Goal: Information Seeking & Learning: Learn about a topic

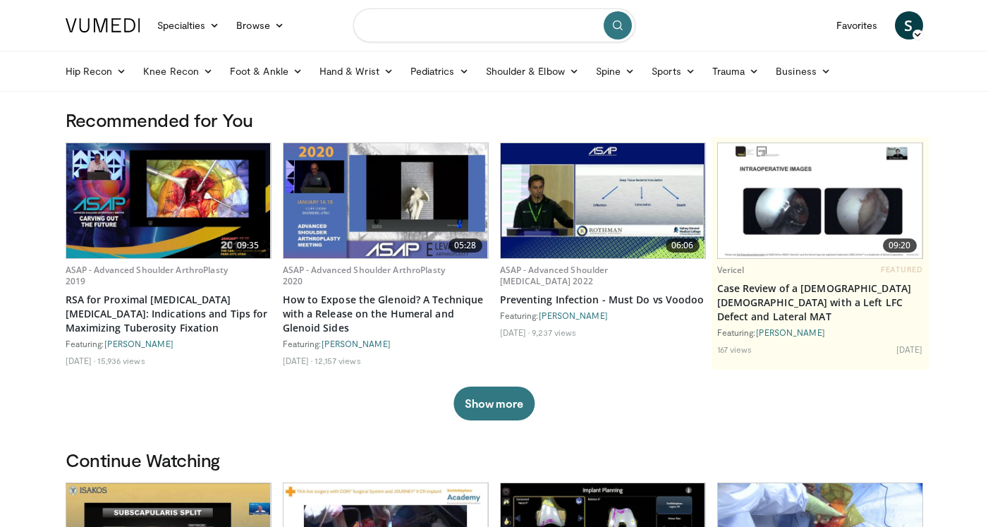
click at [443, 28] on input "Search topics, interventions" at bounding box center [494, 25] width 282 height 34
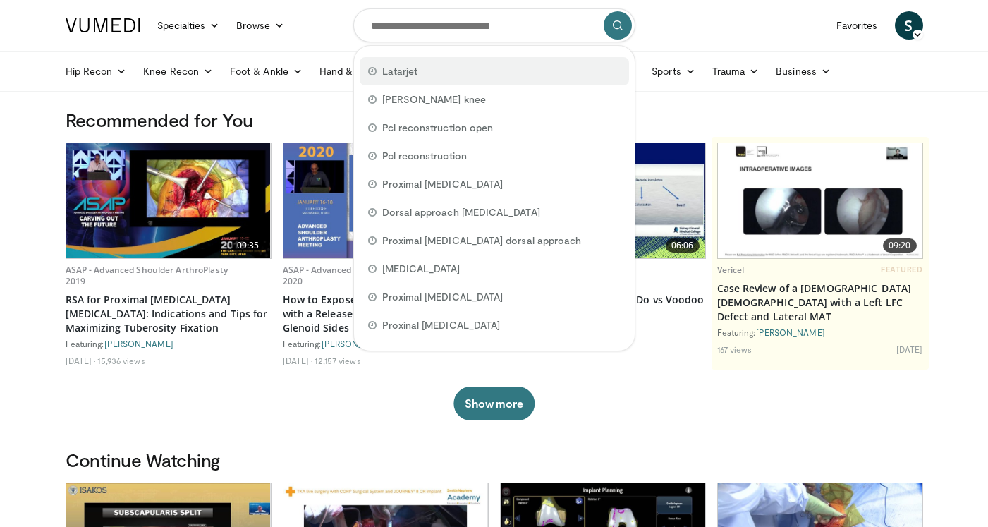
click at [390, 77] on span "Latarjet" at bounding box center [400, 71] width 36 height 14
type input "********"
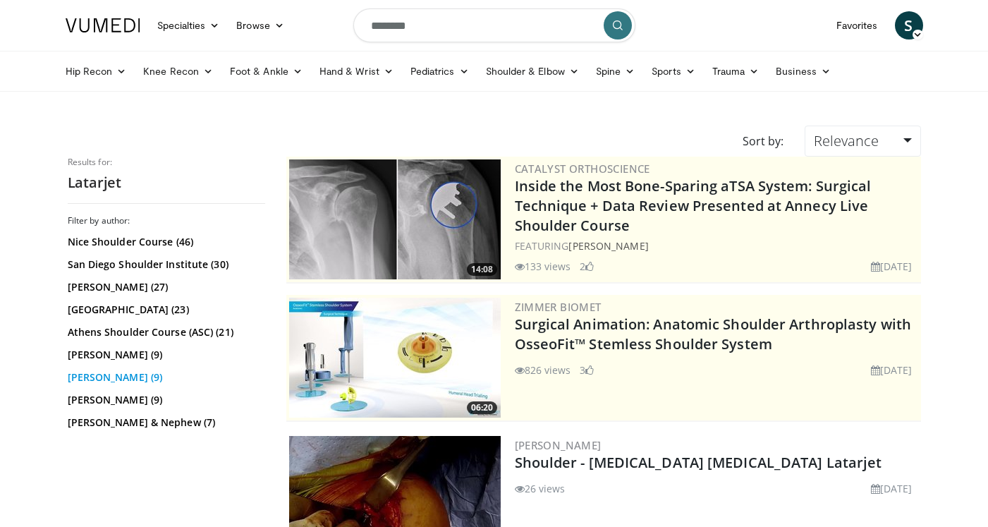
click at [97, 377] on link "[PERSON_NAME] (9)" at bounding box center [165, 377] width 194 height 14
click at [102, 292] on link "Pascal Boileau (27)" at bounding box center [165, 287] width 194 height 14
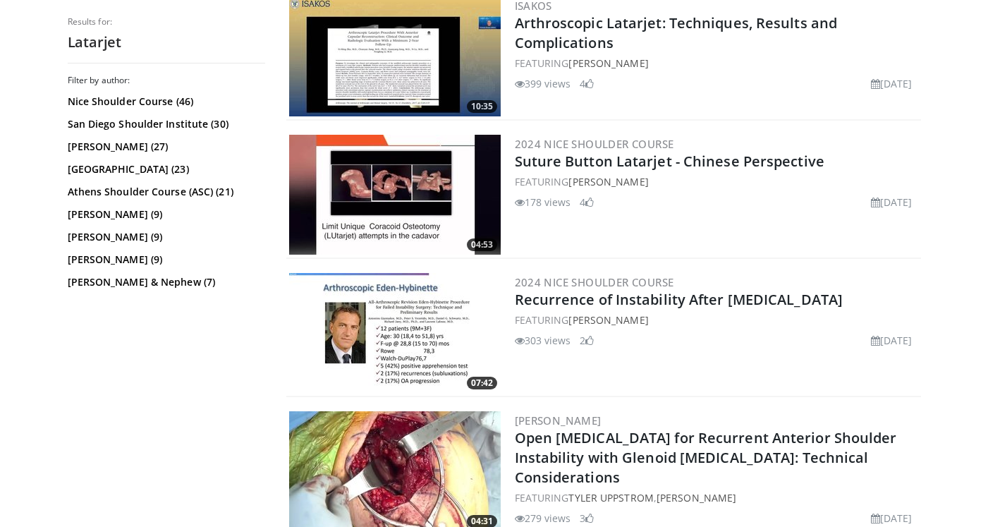
scroll to position [904, 0]
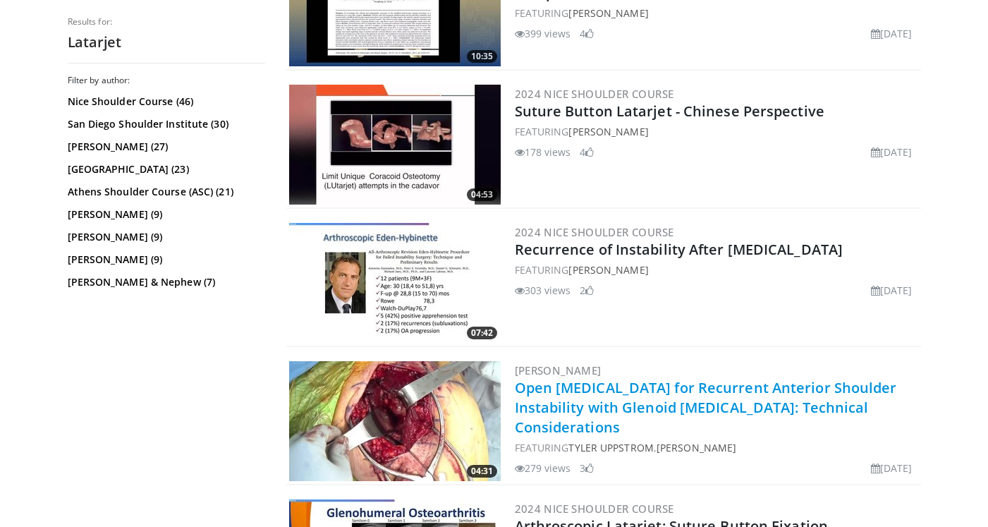
click at [676, 399] on link "Open Latarjet Procedure for Recurrent Anterior Shoulder Instability with Glenoi…" at bounding box center [706, 407] width 382 height 59
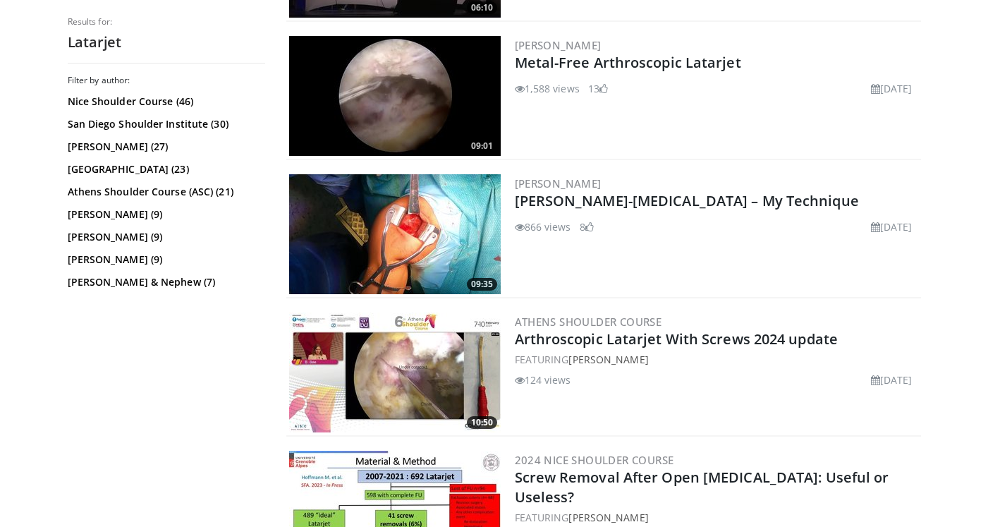
scroll to position [2287, 0]
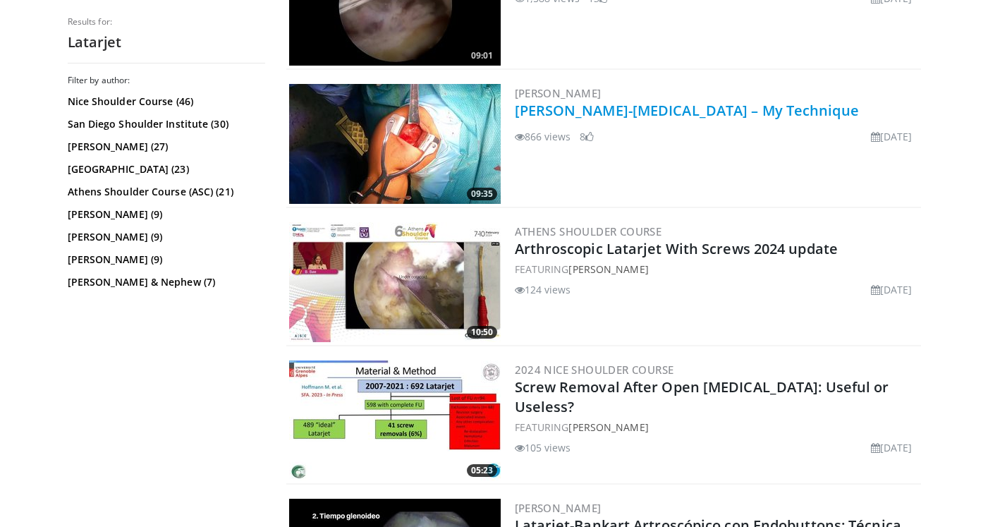
click at [640, 115] on link "Bristow-Latarjet Procedure – My Technique" at bounding box center [687, 110] width 344 height 19
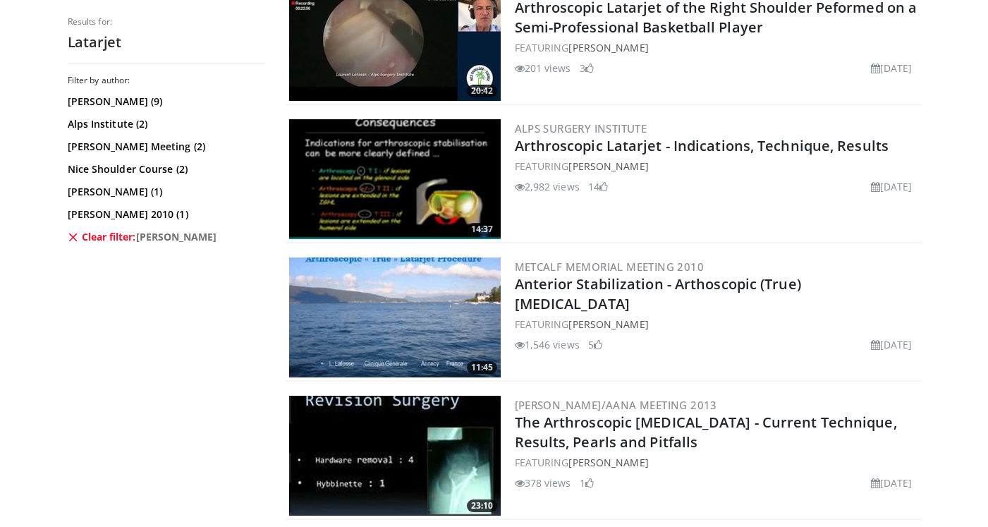
scroll to position [721, 0]
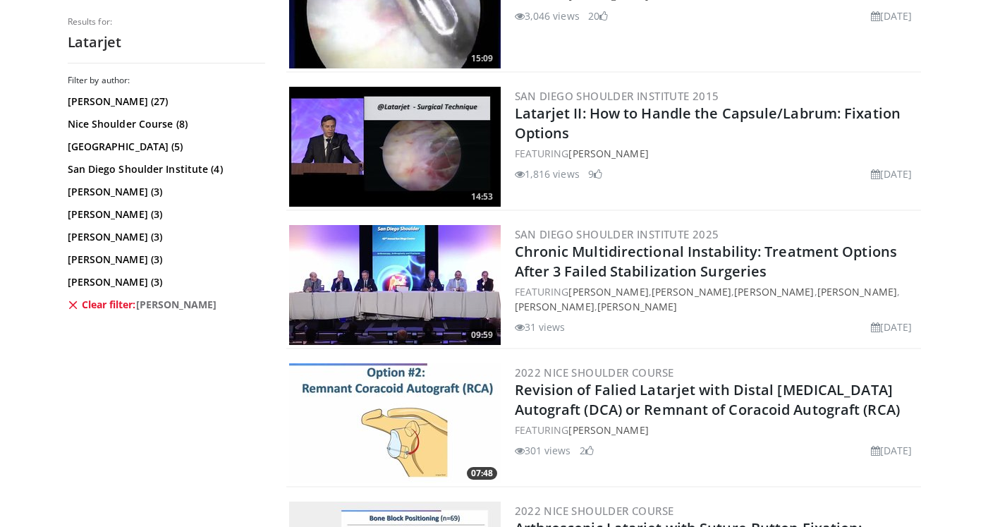
scroll to position [3234, 0]
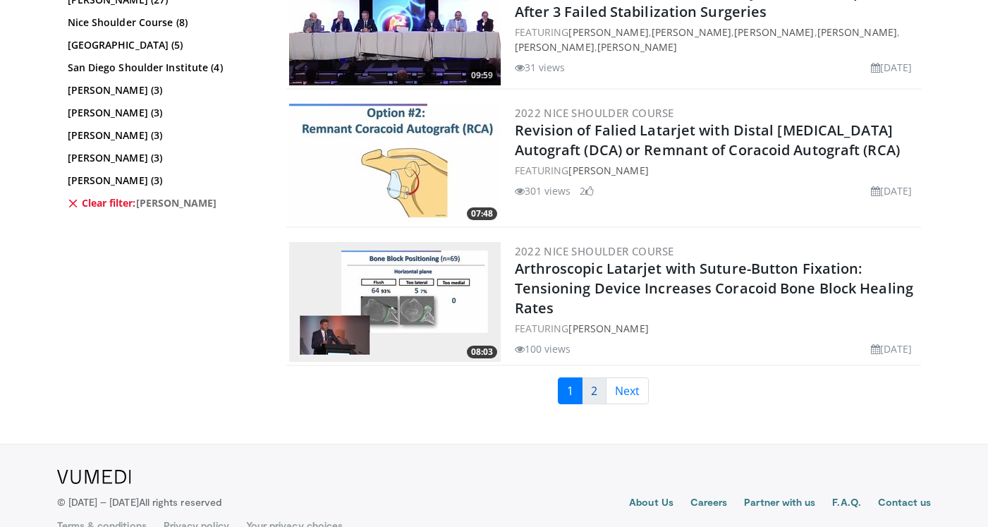
click at [589, 396] on link "2" at bounding box center [594, 390] width 25 height 27
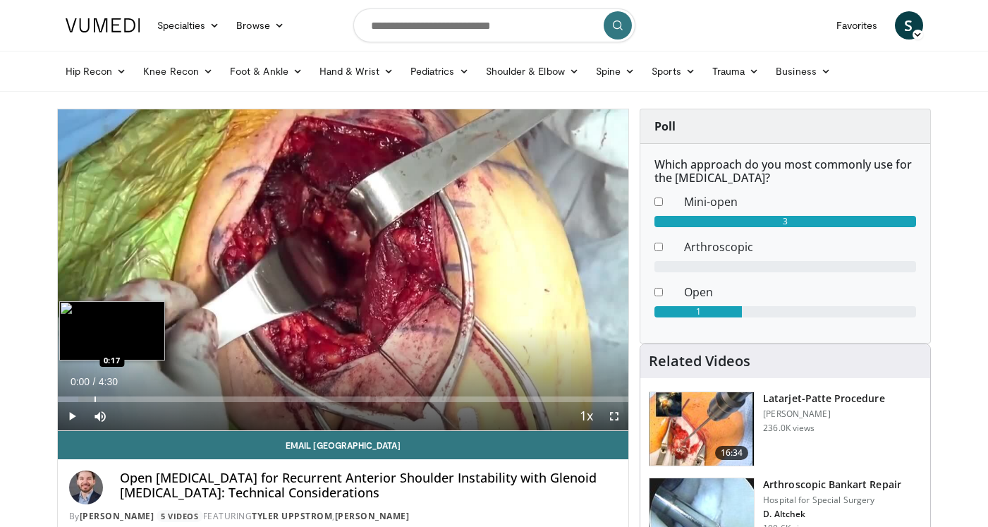
click at [94, 397] on div "Progress Bar" at bounding box center [94, 399] width 1 height 6
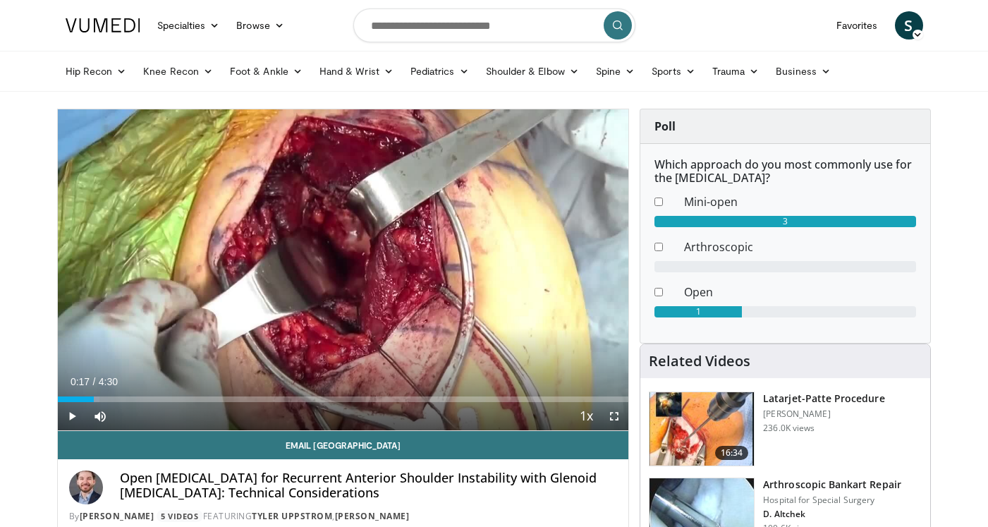
click at [73, 414] on span "Video Player" at bounding box center [72, 416] width 28 height 28
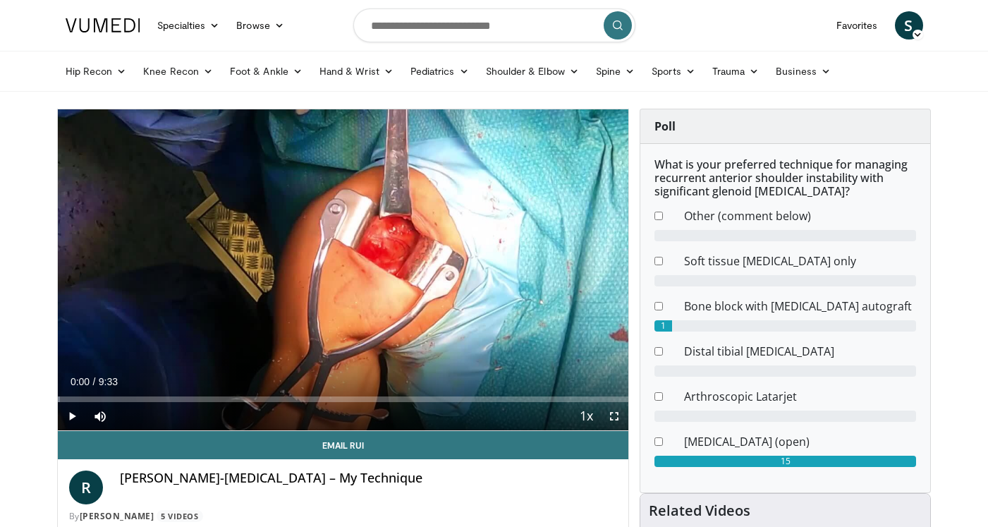
click at [71, 413] on span "Video Player" at bounding box center [72, 416] width 28 height 28
click at [73, 400] on div "Progress Bar" at bounding box center [73, 399] width 1 height 6
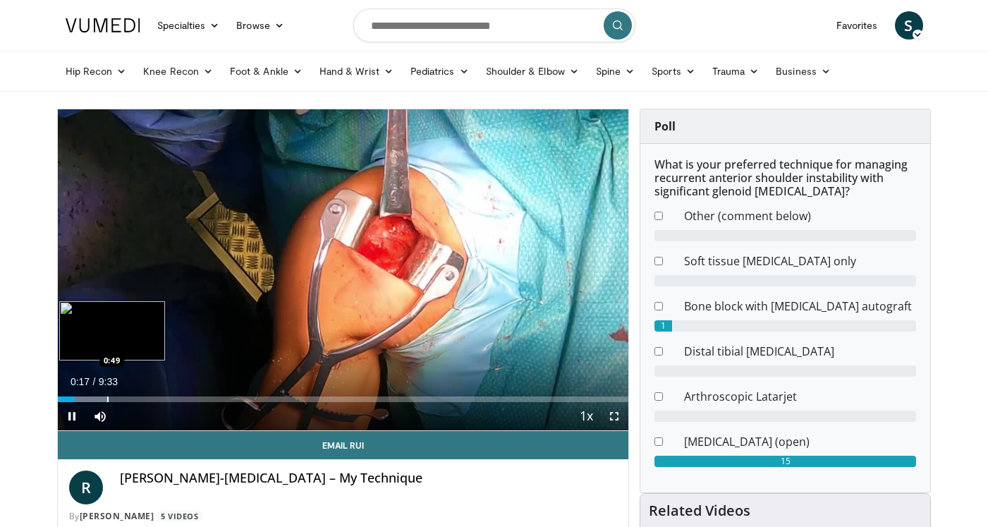
click at [107, 400] on div "Progress Bar" at bounding box center [107, 399] width 1 height 6
click at [118, 399] on div "Progress Bar" at bounding box center [118, 399] width 1 height 6
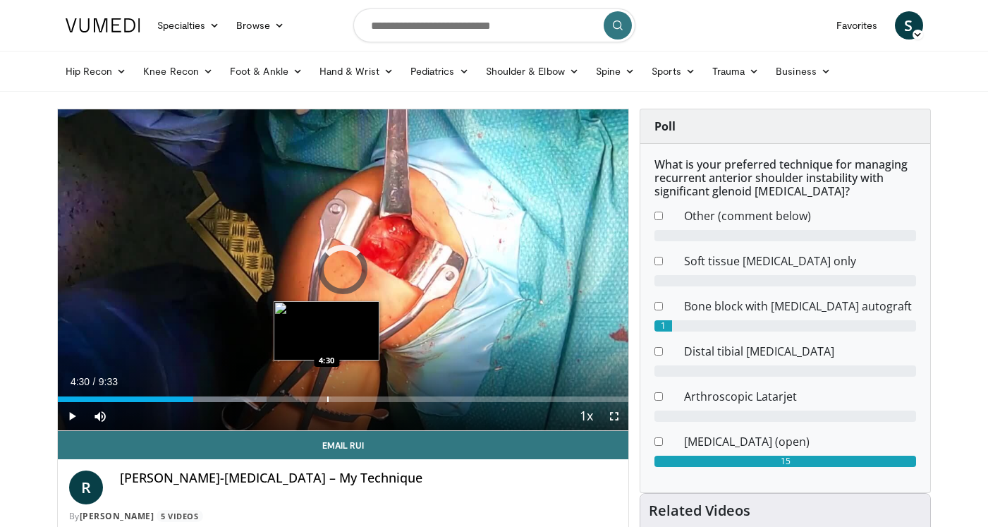
click at [327, 399] on div "Progress Bar" at bounding box center [327, 399] width 1 height 6
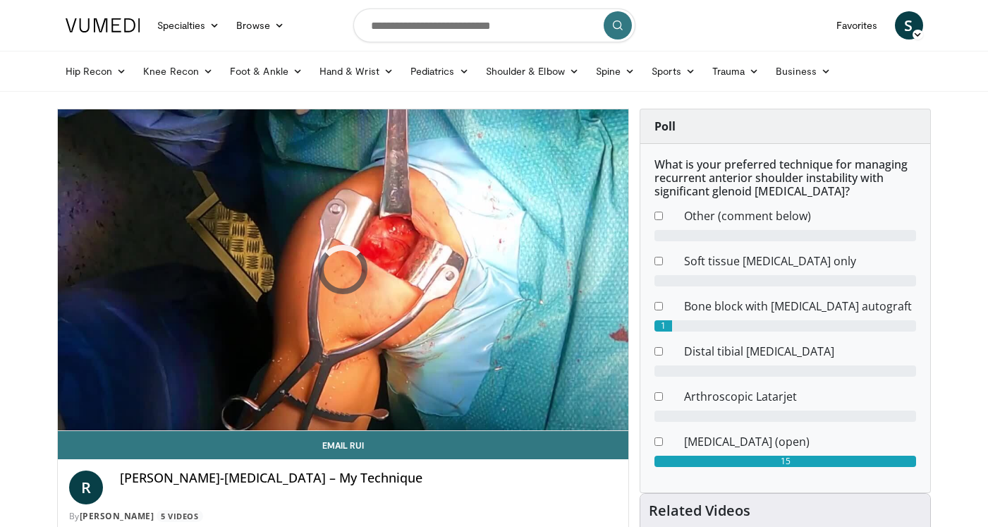
click at [453, 398] on div "10 seconds Tap to unmute" at bounding box center [343, 269] width 571 height 321
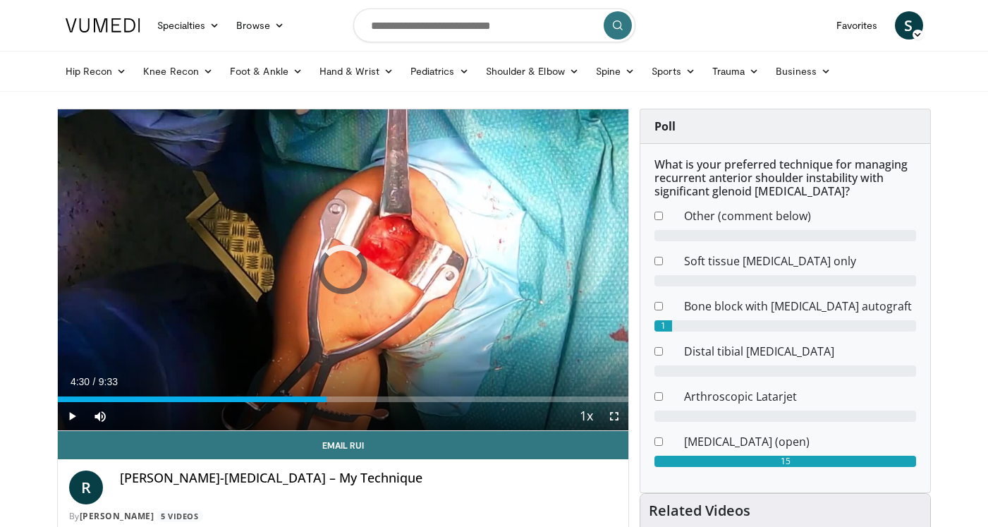
click at [459, 402] on div "Current Time 4:30 / Duration 9:33 Play Skip Backward Skip Forward Mute Loaded :…" at bounding box center [343, 416] width 571 height 28
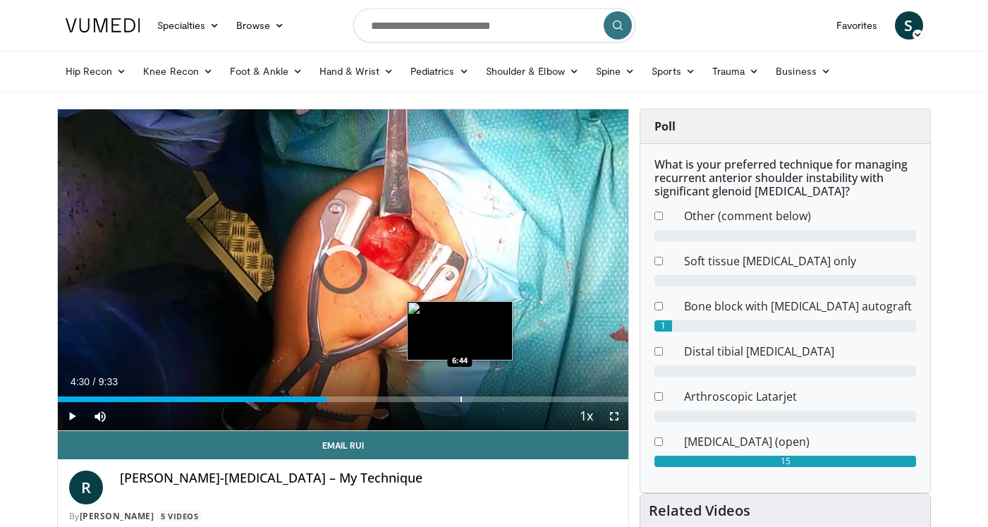
click at [460, 397] on div "Progress Bar" at bounding box center [460, 399] width 1 height 6
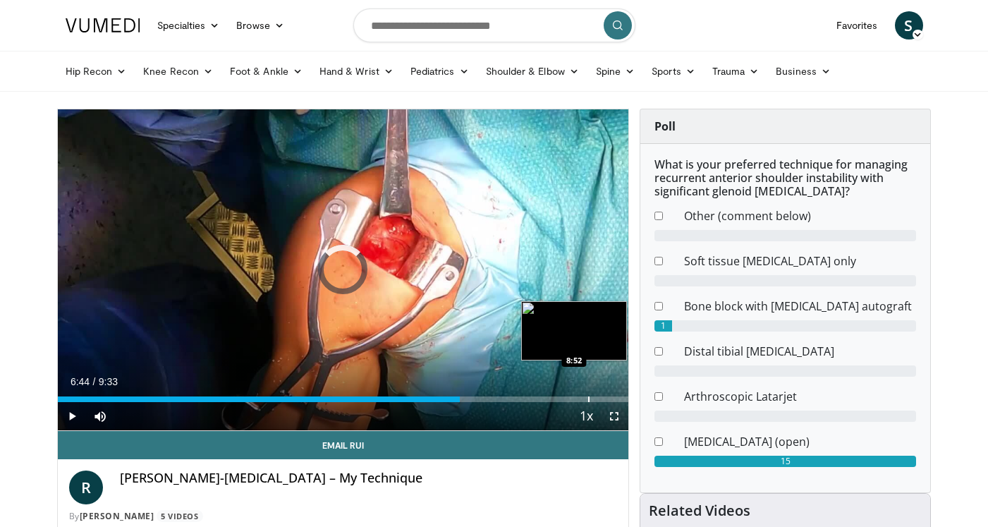
click at [588, 393] on div "Loaded : 0.00% 6:44 8:52" at bounding box center [343, 395] width 571 height 13
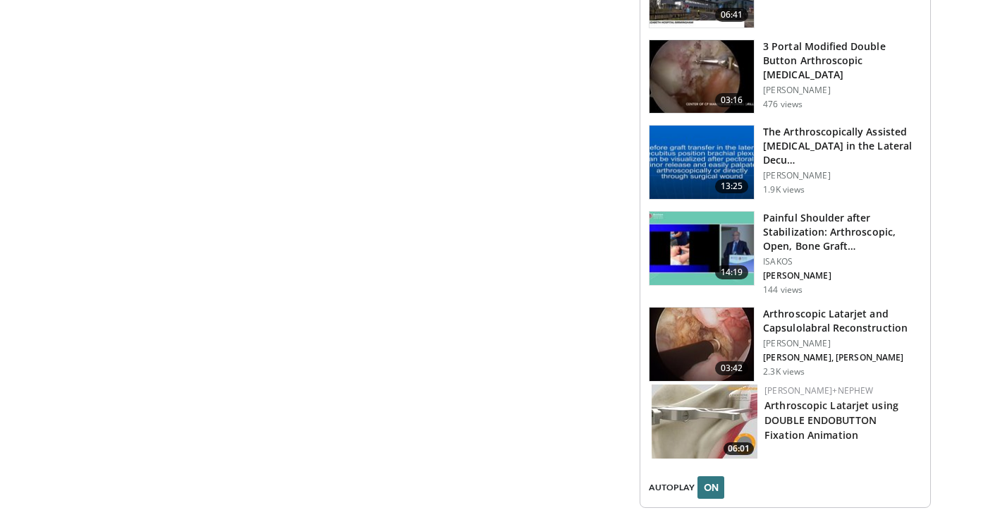
scroll to position [1880, 0]
